Goal: Information Seeking & Learning: Learn about a topic

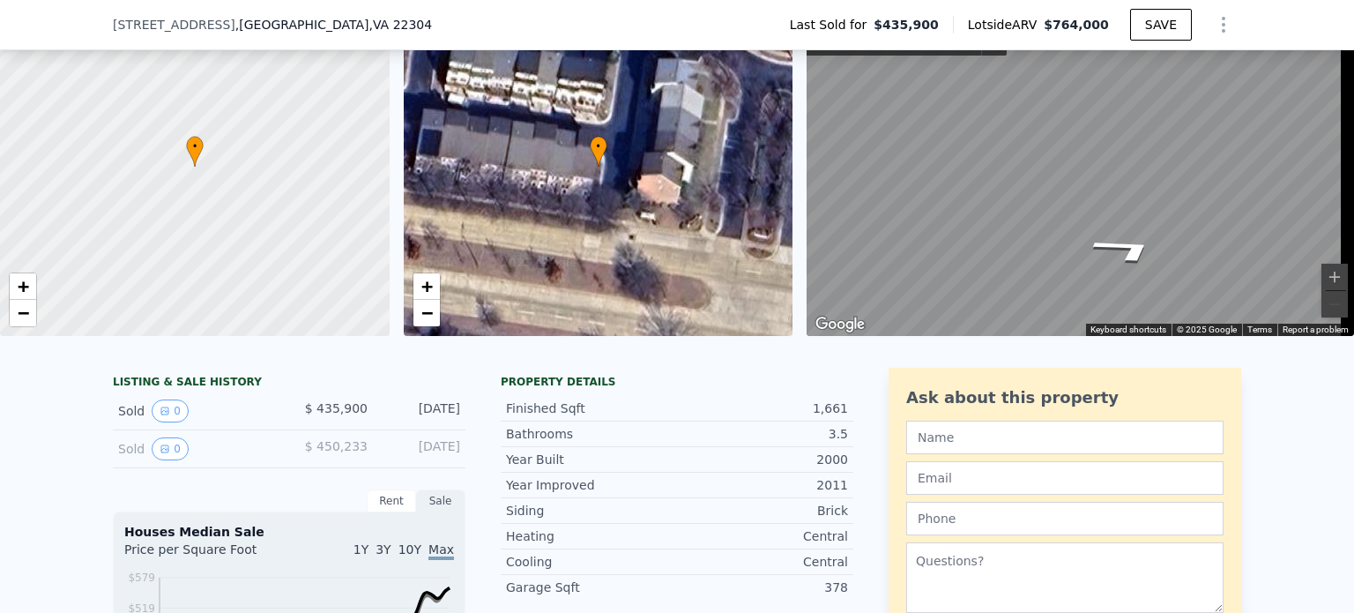
scroll to position [176, 0]
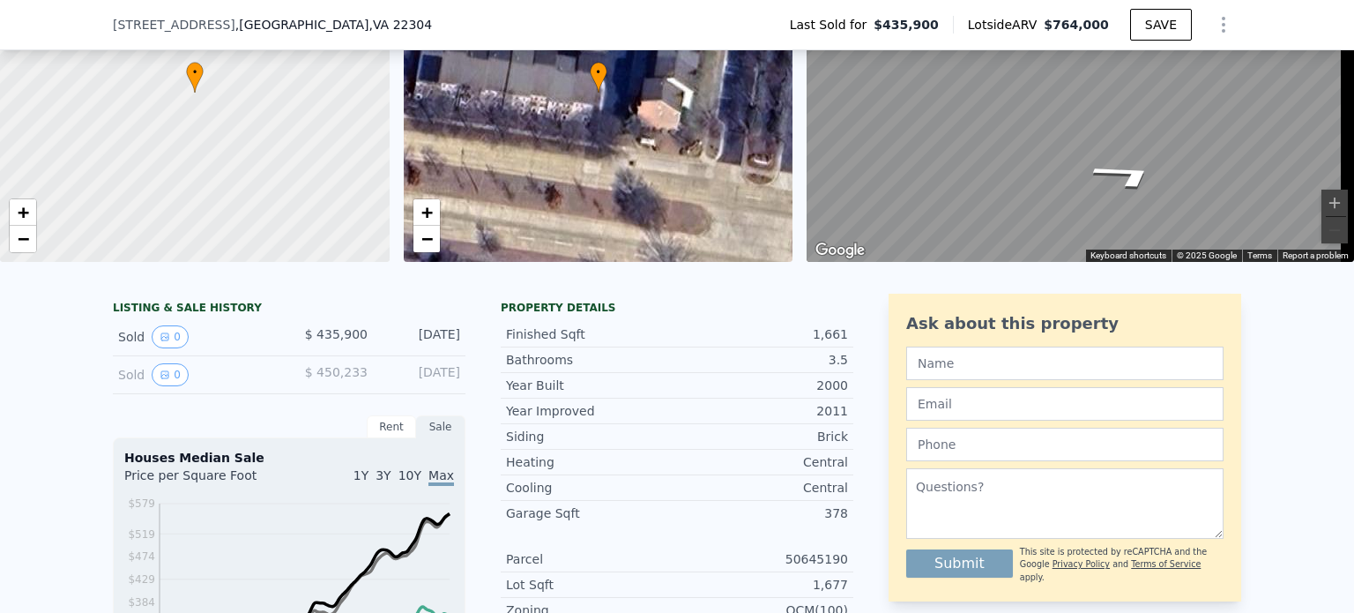
drag, startPoint x: 116, startPoint y: 341, endPoint x: 123, endPoint y: 350, distance: 10.8
click at [118, 347] on div "Sold 0" at bounding box center [196, 336] width 157 height 23
click at [123, 348] on div "Sold 0" at bounding box center [196, 336] width 157 height 23
click at [174, 348] on button "0" at bounding box center [170, 336] width 37 height 23
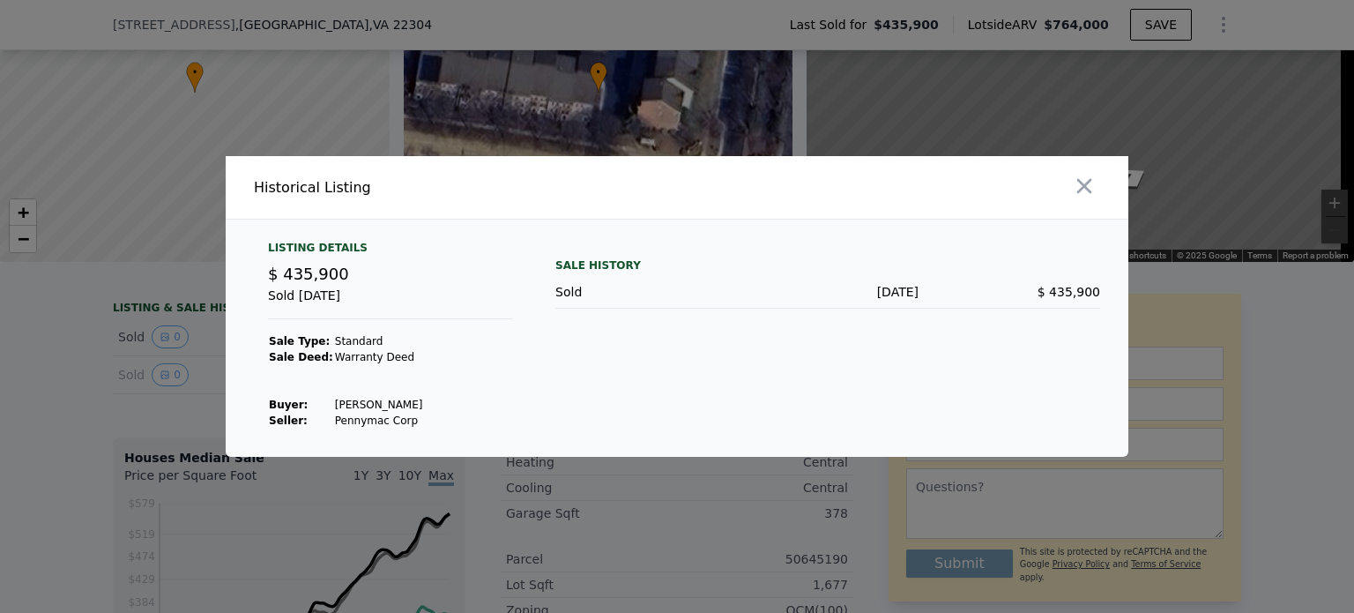
click at [0, 394] on div at bounding box center [677, 306] width 1354 height 613
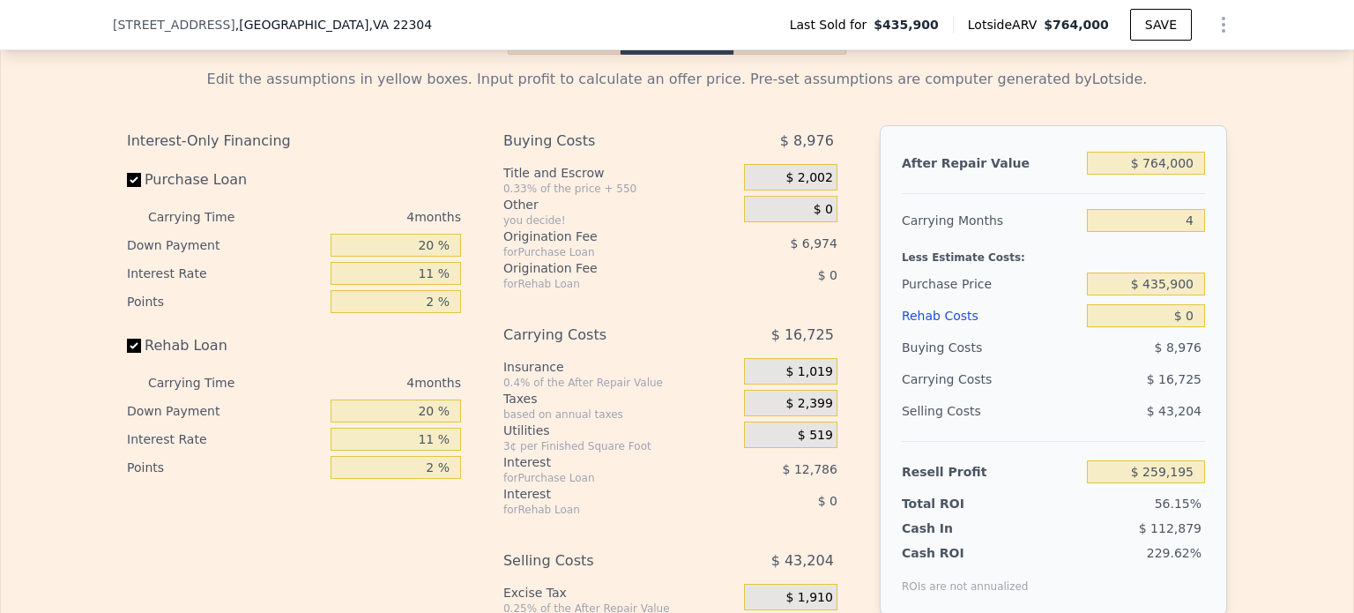
scroll to position [2468, 0]
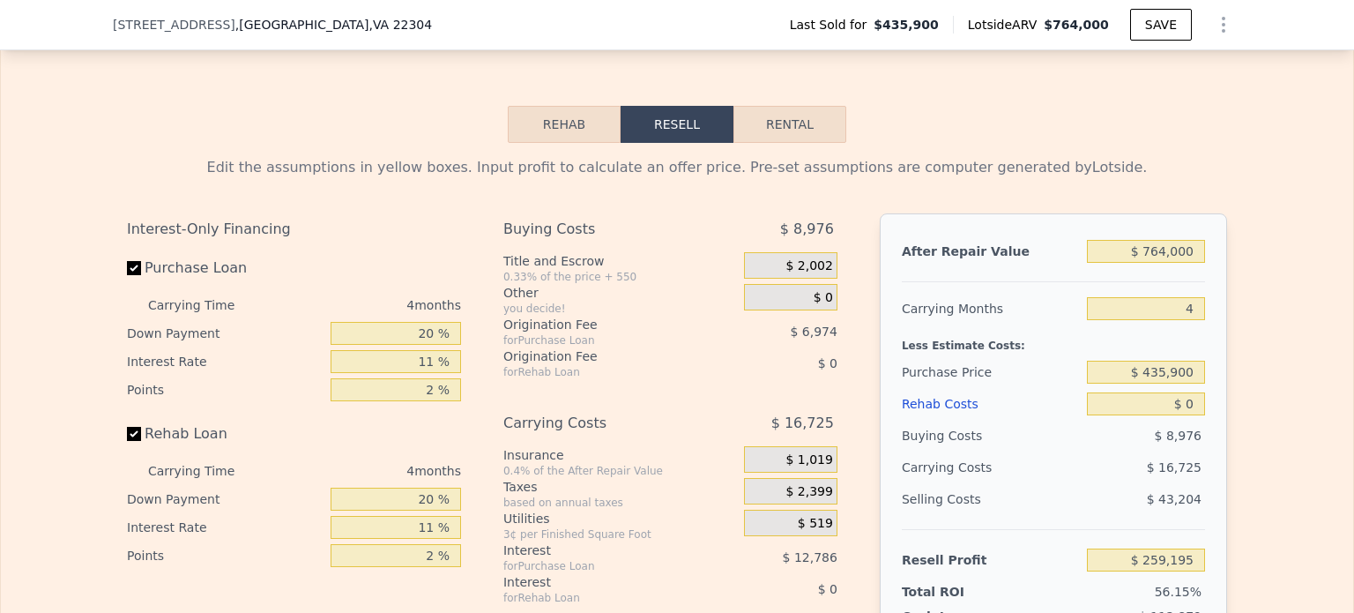
click at [783, 143] on button "Rental" at bounding box center [789, 124] width 113 height 37
select select "30"
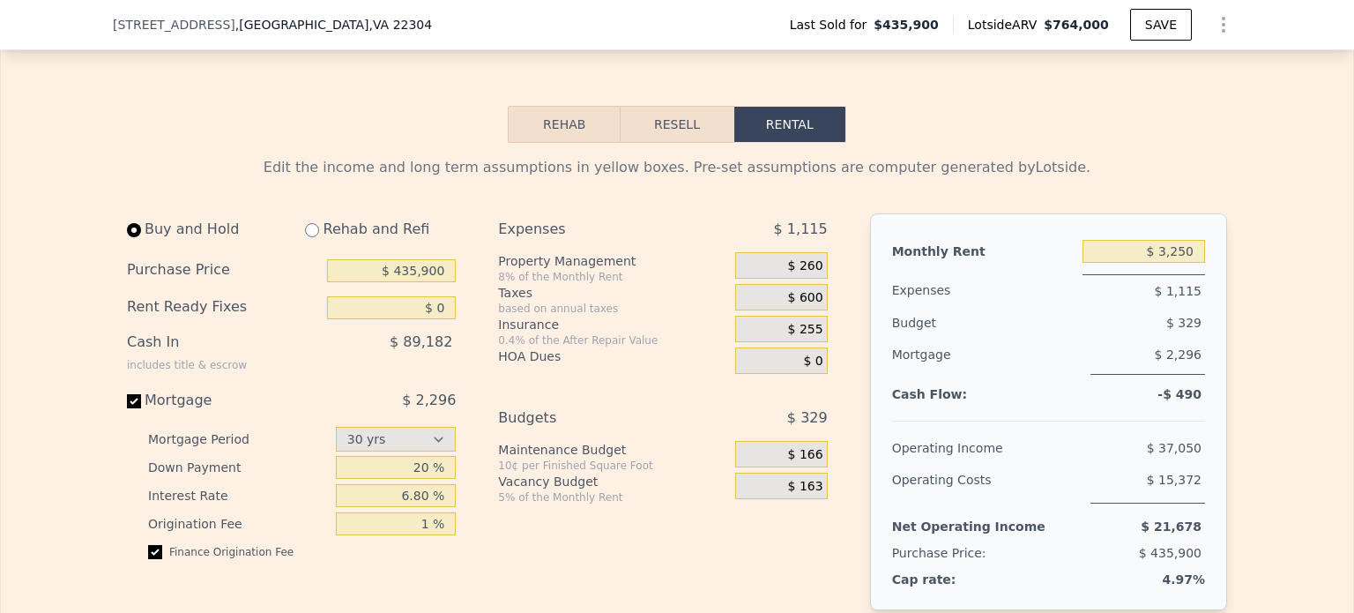
click at [410, 178] on div "Edit the income and long term assumptions in yellow boxes. Pre-set assumptions …" at bounding box center [677, 167] width 1100 height 21
click at [360, 178] on div "Edit the income and long term assumptions in yellow boxes. Pre-set assumptions …" at bounding box center [677, 167] width 1100 height 21
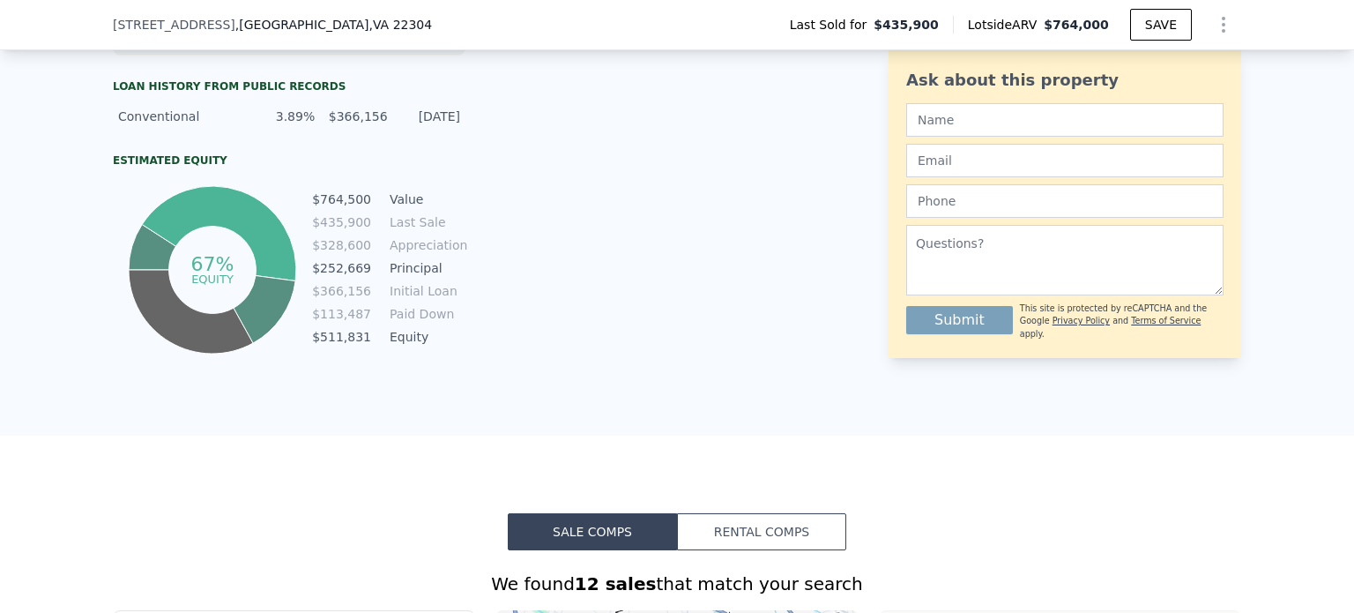
scroll to position [345, 0]
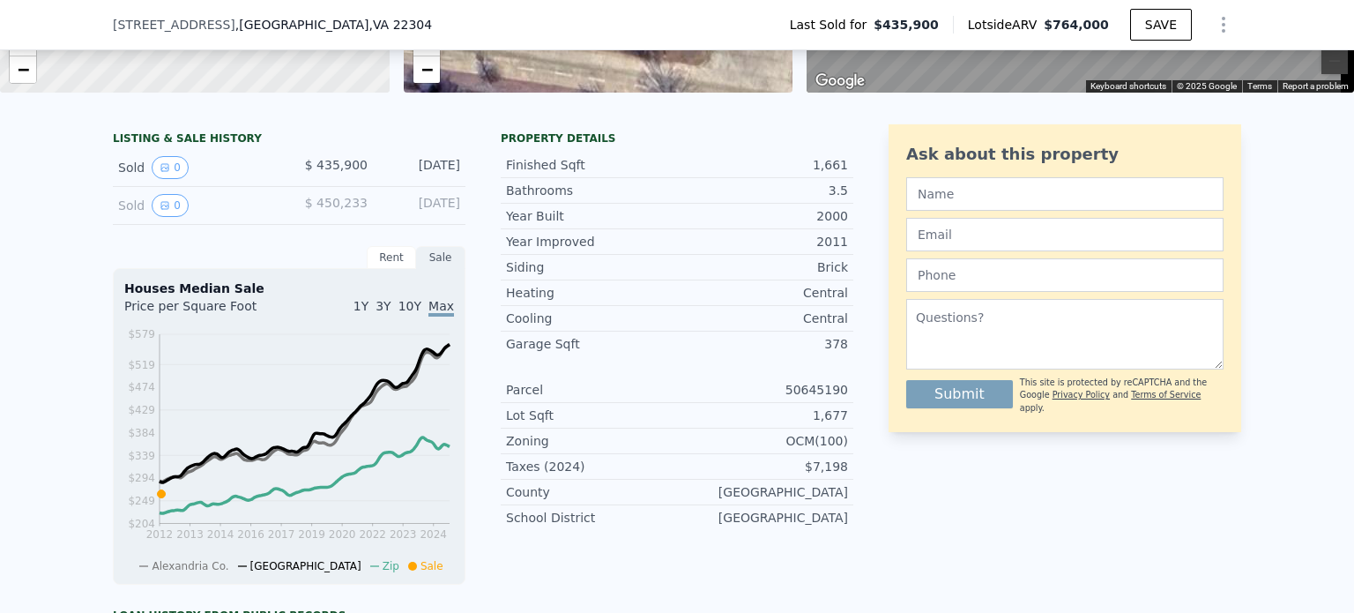
click at [386, 267] on div "Rent" at bounding box center [391, 257] width 49 height 23
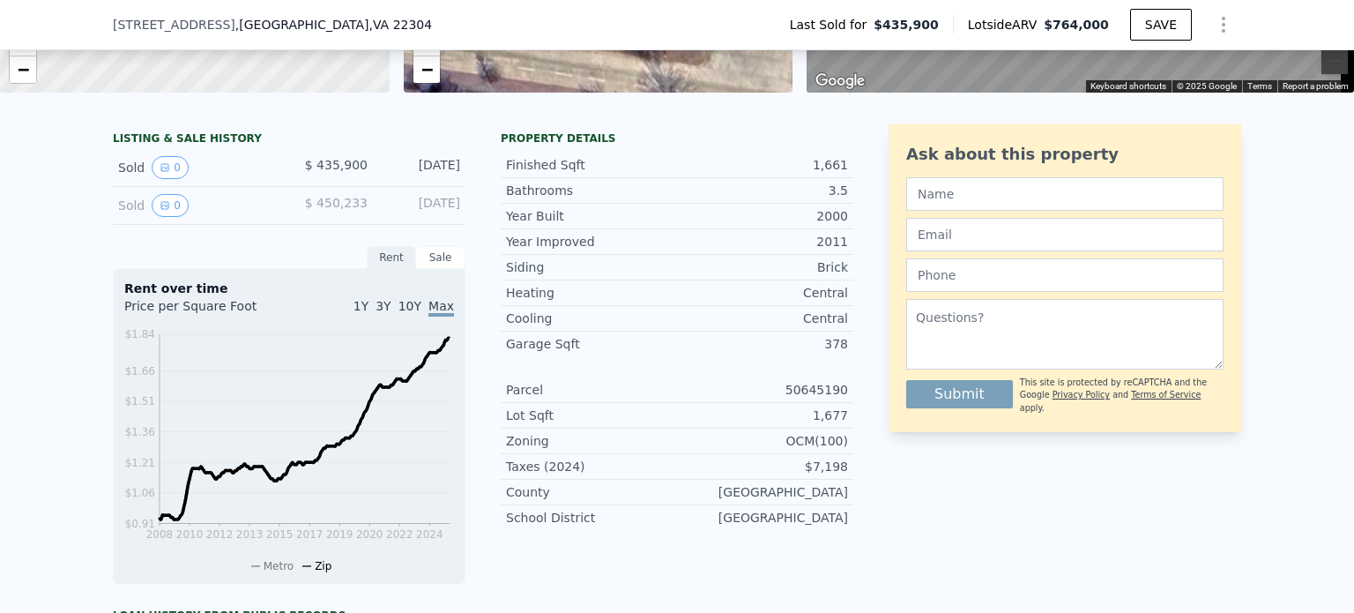
click at [430, 269] on div "Sale" at bounding box center [440, 257] width 49 height 23
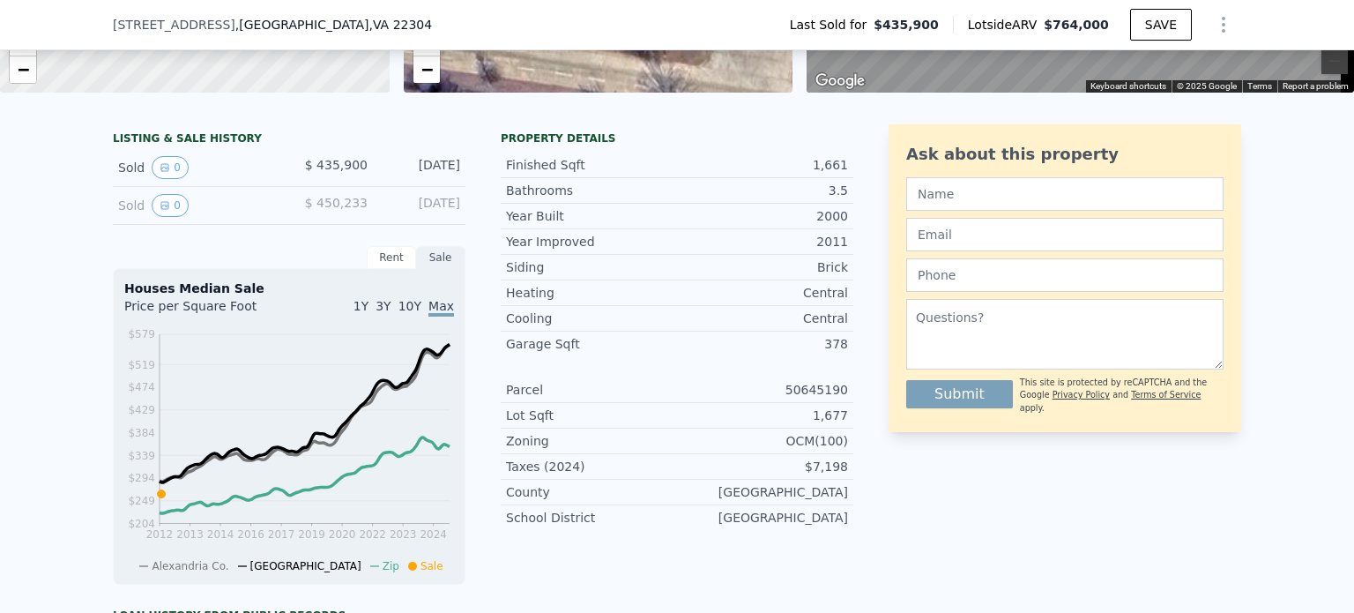
click at [396, 269] on div "Rent" at bounding box center [391, 257] width 49 height 23
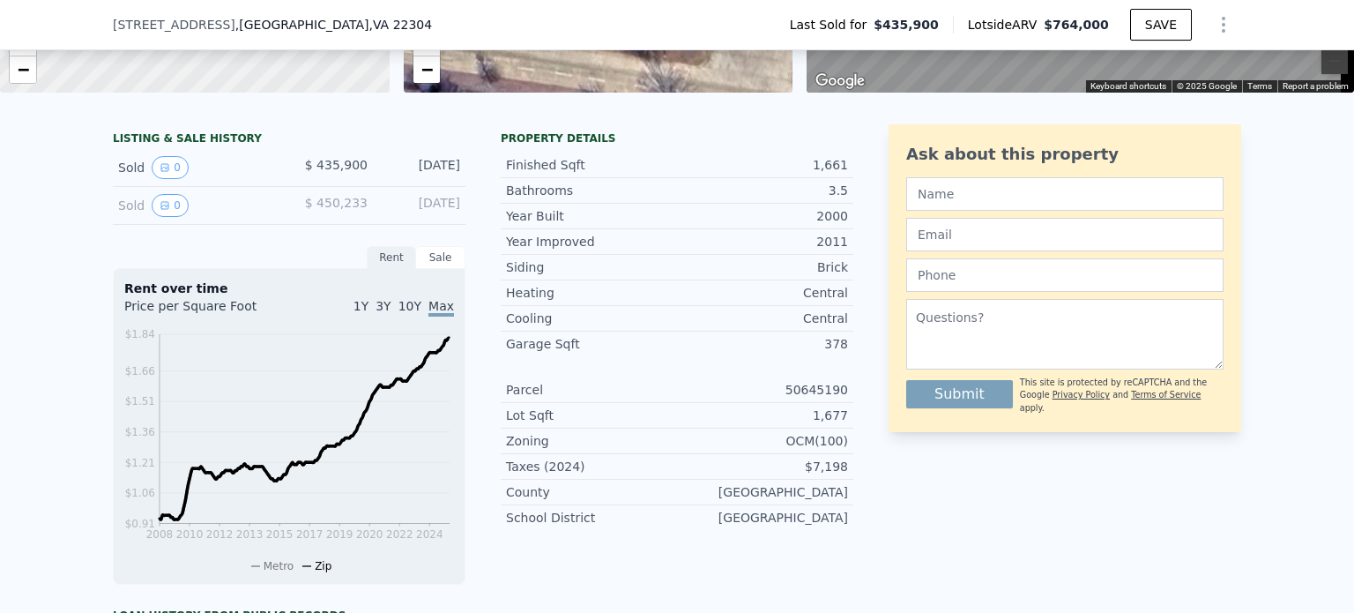
click at [438, 269] on div "Sale" at bounding box center [440, 257] width 49 height 23
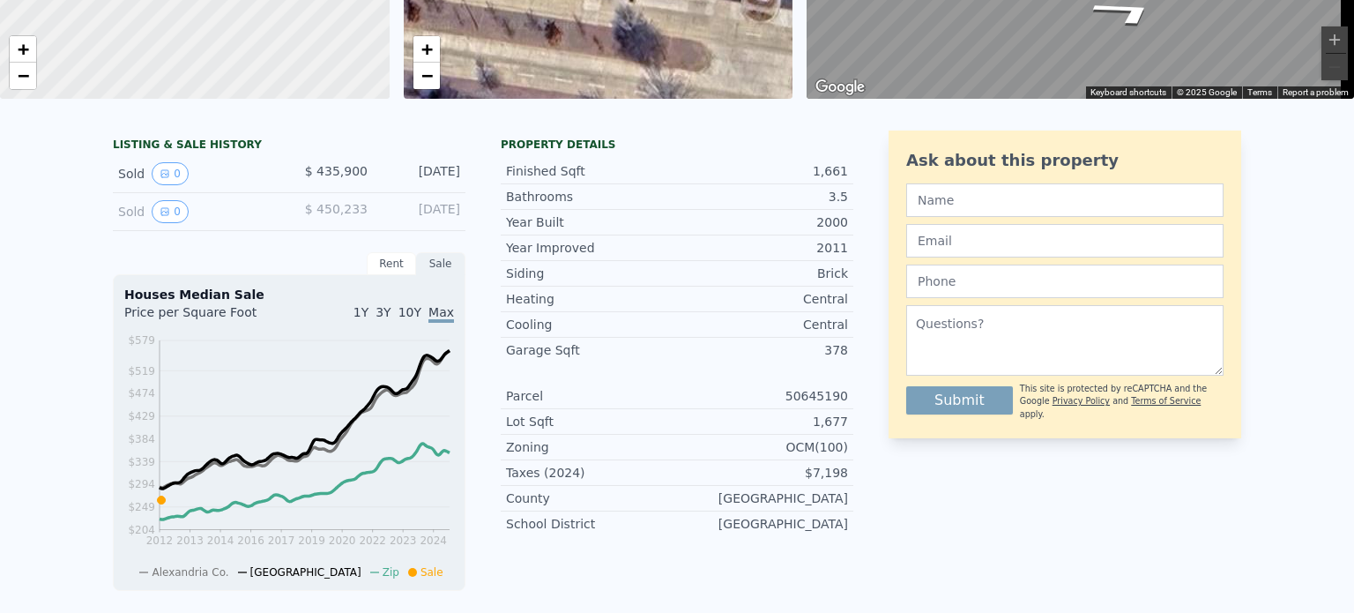
scroll to position [0, 0]
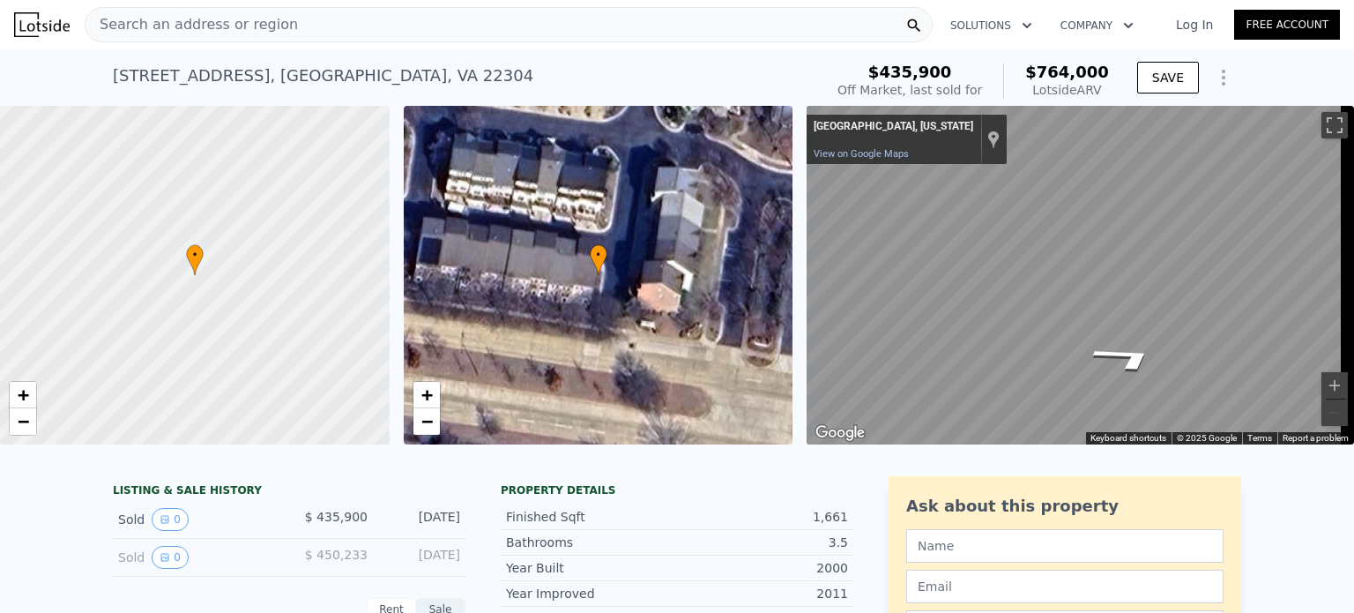
click at [1213, 87] on icon "Show Options" at bounding box center [1223, 77] width 21 height 21
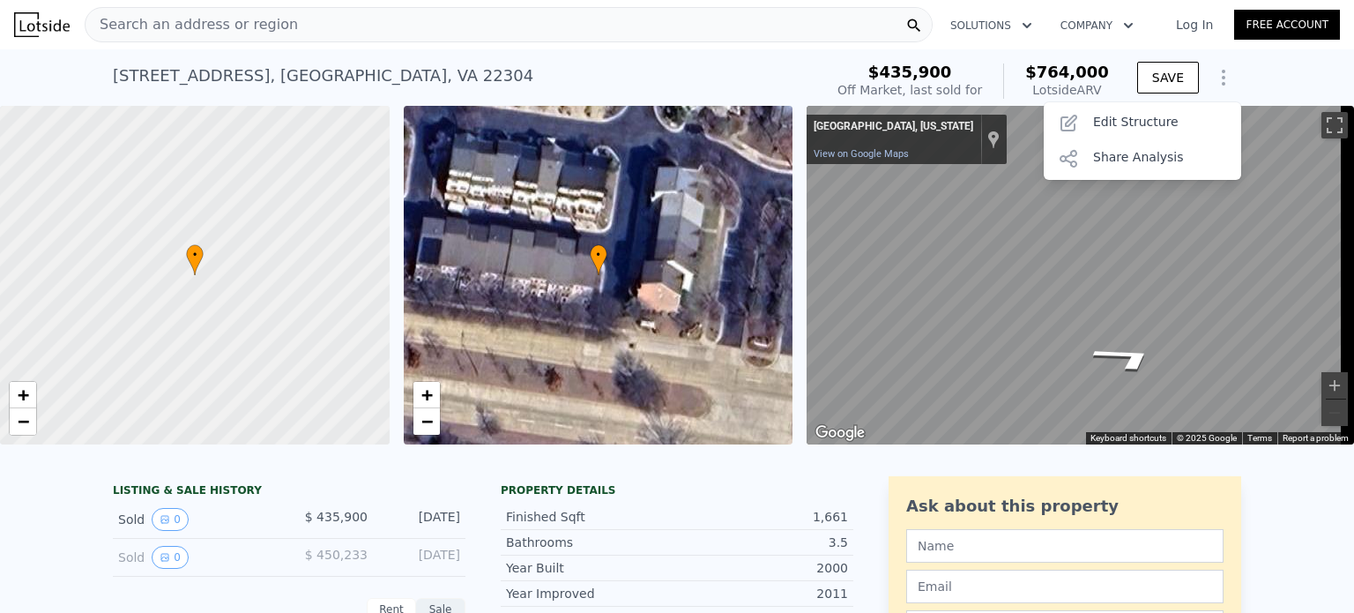
click at [1256, 73] on div "[STREET_ADDRESS] Sold [DATE] for $435,900 (~ARV $764k ) $435,900 Off Market, la…" at bounding box center [677, 77] width 1354 height 56
